Goal: Transaction & Acquisition: Purchase product/service

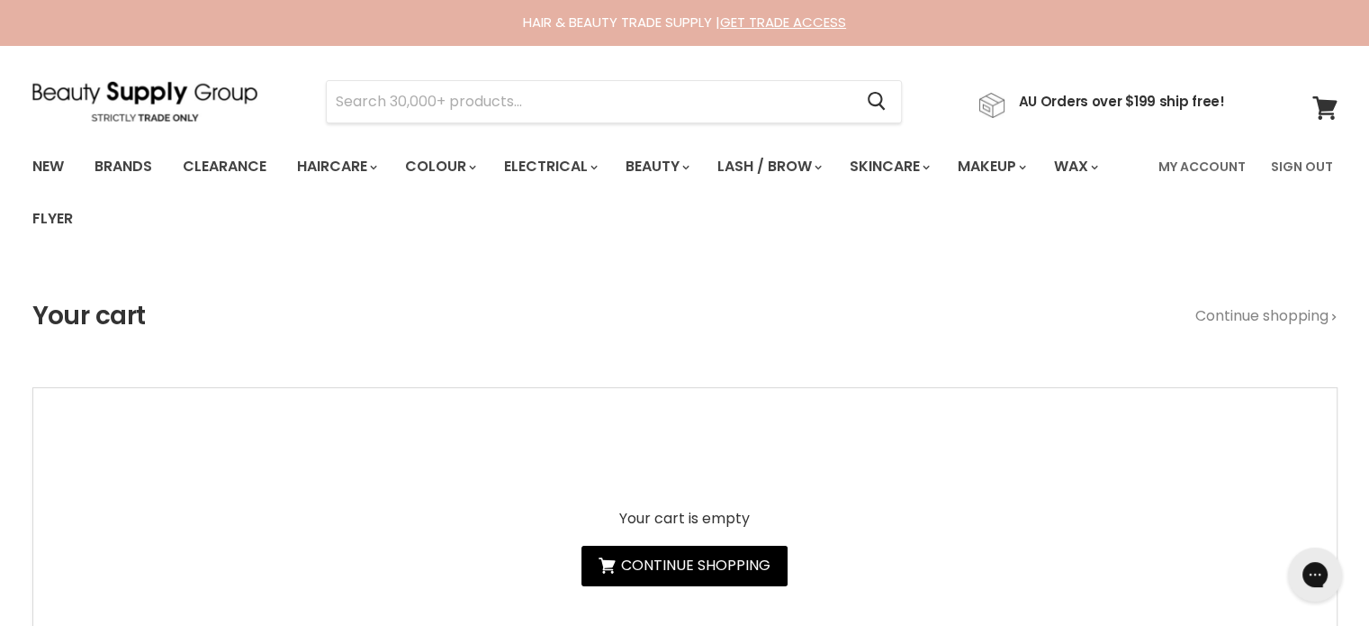
type input "Keracolor Clendtioner"
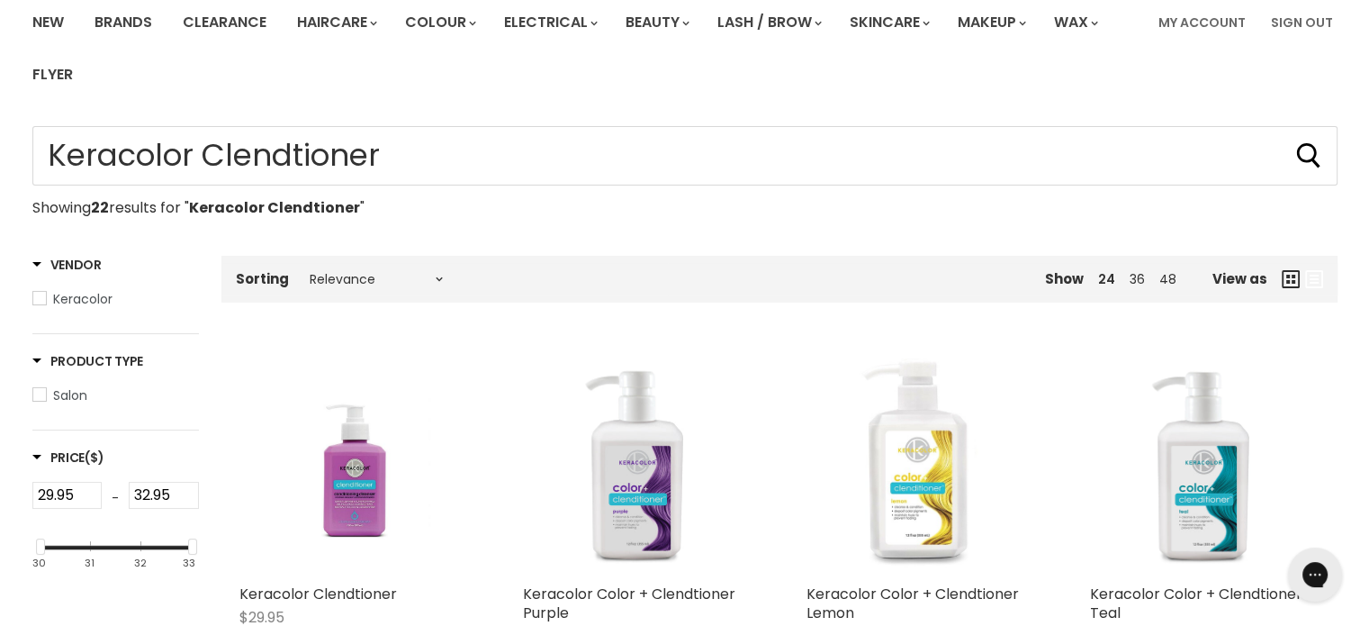
scroll to position [450, 0]
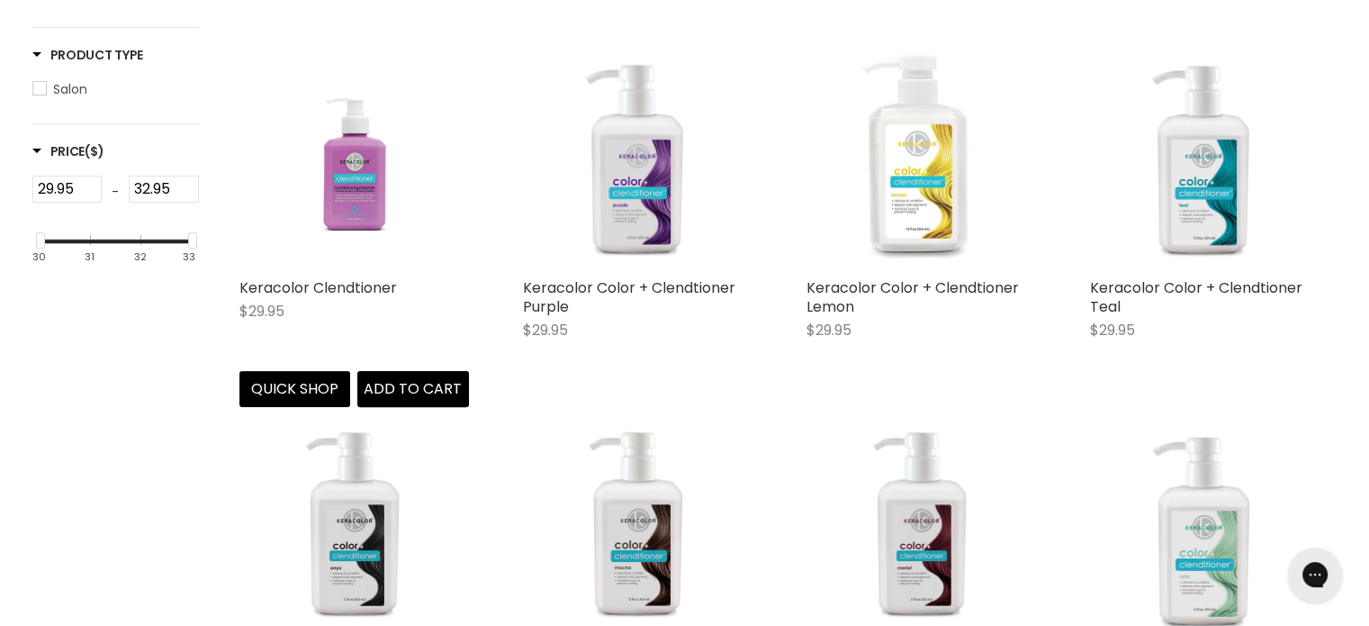
click at [356, 205] on img "Main content" at bounding box center [353, 155] width 153 height 230
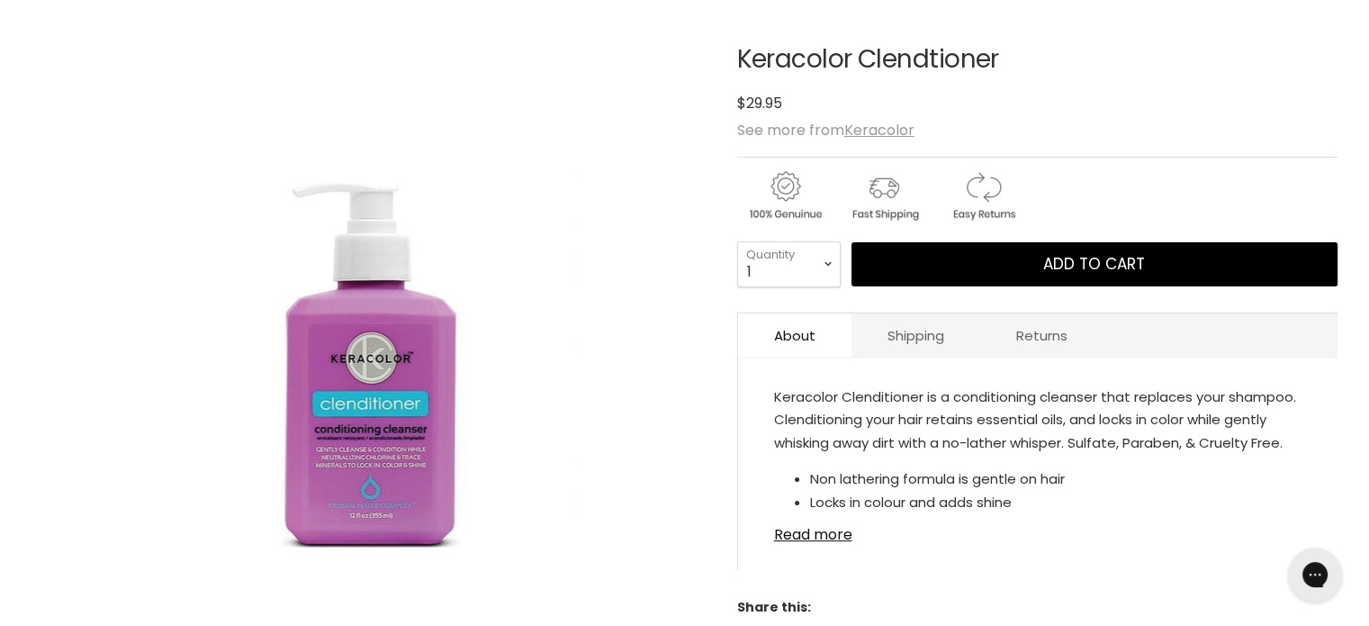
scroll to position [270, 0]
